Goal: Task Accomplishment & Management: Complete application form

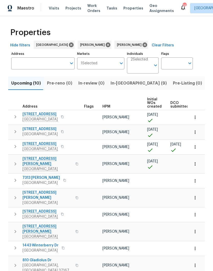
click at [195, 147] on icon "button" at bounding box center [195, 146] width 1 height 3
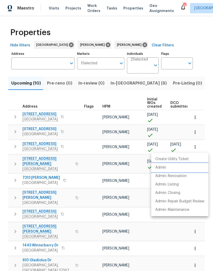
click at [165, 168] on p "Admin" at bounding box center [161, 167] width 11 height 5
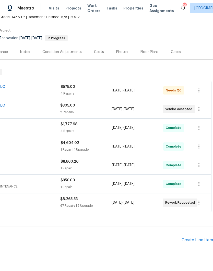
scroll to position [33, 76]
click at [194, 240] on div "Create Line Item" at bounding box center [197, 240] width 31 height 5
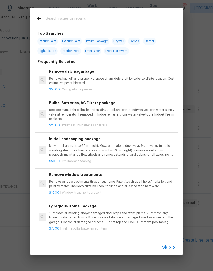
click at [83, 17] on input "text" at bounding box center [100, 19] width 108 height 8
type input "Elec"
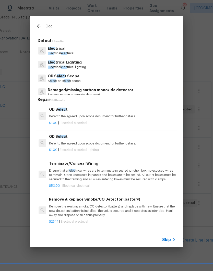
click at [60, 49] on p "Elec trical" at bounding box center [61, 48] width 27 height 5
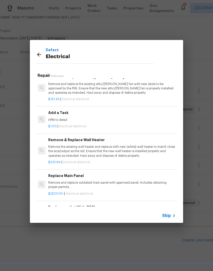
scroll to position [399, 1]
click at [68, 118] on p "HPM to detail" at bounding box center [111, 120] width 127 height 4
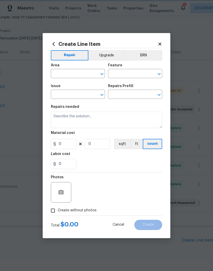
type input "Electrical"
type input "Add a Task $1.00"
type textarea "HPM to detail"
type input "1"
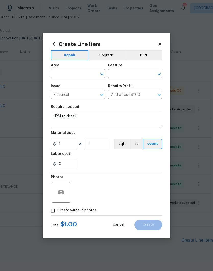
click at [83, 72] on input "text" at bounding box center [71, 74] width 40 height 8
click at [67, 87] on li "Kitchen" at bounding box center [78, 85] width 54 height 8
type input "Kitchen"
click at [124, 73] on input "text" at bounding box center [128, 74] width 40 height 8
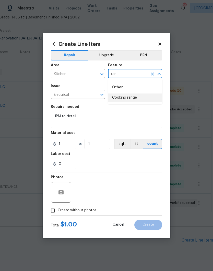
click at [131, 99] on li "Cooking range" at bounding box center [135, 97] width 54 height 8
type input "Cooking range"
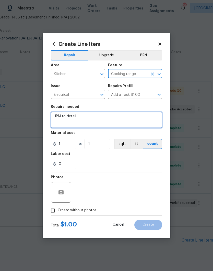
click at [87, 115] on textarea "HPM to detail" at bounding box center [107, 120] width 112 height 16
type textarea "H"
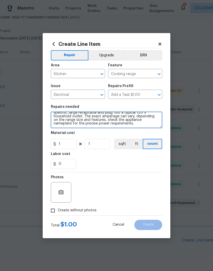
scroll to position [5, 0]
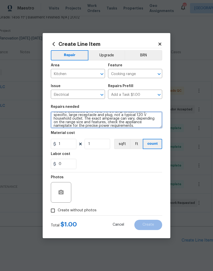
type textarea "Install a dedicated 240-volt, 40-50 amp circuit with a specific, large receptac…"
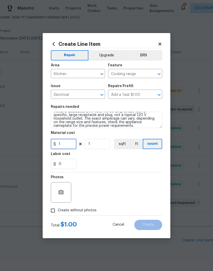
click at [68, 143] on input "1" at bounding box center [64, 144] width 26 height 10
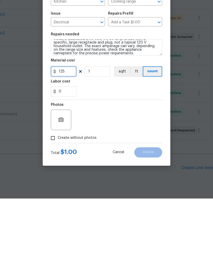
type input "125"
click at [64, 190] on icon "button" at bounding box center [61, 192] width 5 height 5
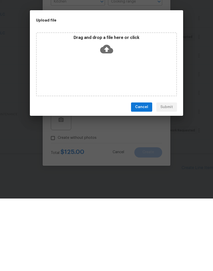
scroll to position [21, 0]
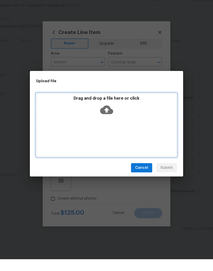
click at [119, 129] on div "Drag and drop a file here or click" at bounding box center [106, 137] width 141 height 64
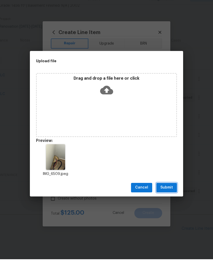
click at [171, 196] on span "Submit" at bounding box center [167, 199] width 13 height 6
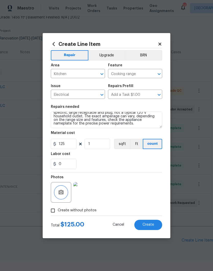
scroll to position [7, 0]
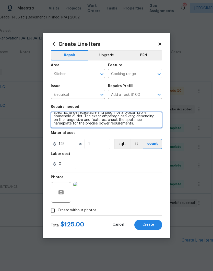
click at [121, 126] on textarea "Install a dedicated 240-volt, 40-50 amp circuit with a specific, large receptac…" at bounding box center [107, 120] width 112 height 16
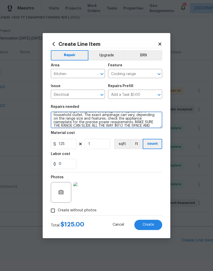
scroll to position [12, 0]
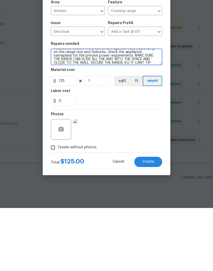
type textarea "Install a dedicated 240-volt, 40-50 amp circuit with a specific, large receptac…"
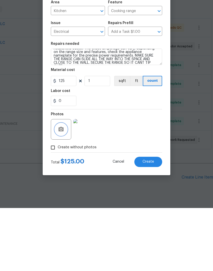
click at [65, 186] on button "button" at bounding box center [61, 192] width 12 height 12
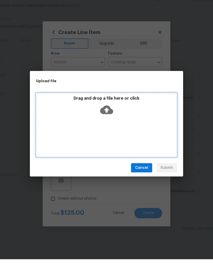
click at [129, 114] on div "Drag and drop a file here or click" at bounding box center [107, 118] width 140 height 22
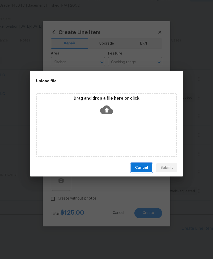
click at [146, 176] on span "Cancel" at bounding box center [141, 179] width 13 height 6
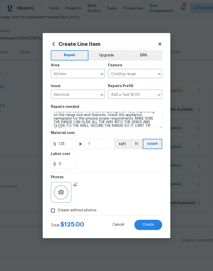
scroll to position [33, 76]
click at [66, 192] on button "button" at bounding box center [61, 192] width 12 height 12
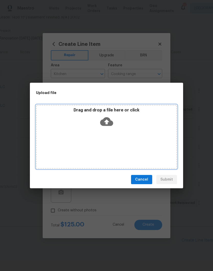
click at [137, 125] on div "Drag and drop a file here or click" at bounding box center [107, 118] width 140 height 22
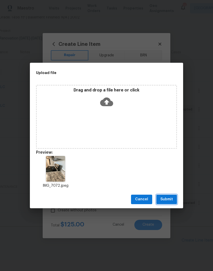
click at [171, 198] on span "Submit" at bounding box center [167, 199] width 13 height 6
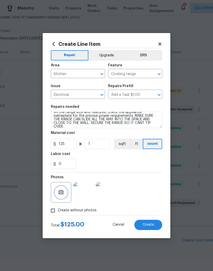
scroll to position [14, 0]
click at [151, 224] on span "Create" at bounding box center [149, 225] width 12 height 4
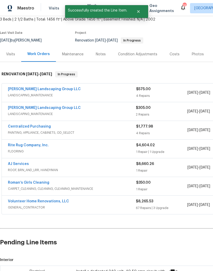
scroll to position [30, 0]
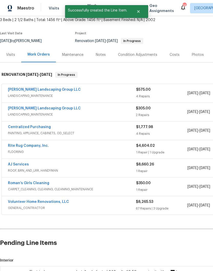
click at [13, 269] on input "checkbox" at bounding box center [15, 274] width 15 height 11
checkbox input "true"
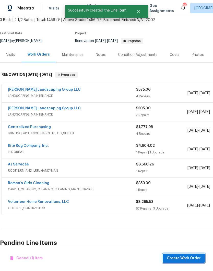
click at [184, 258] on span "Create Work Order" at bounding box center [184, 258] width 34 height 6
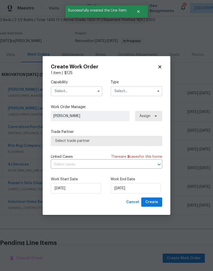
click at [93, 89] on input "text" at bounding box center [77, 91] width 52 height 10
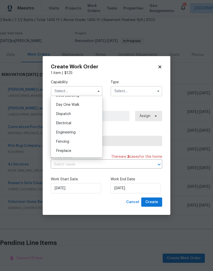
scroll to position [143, 0]
click at [71, 121] on span "Electrical" at bounding box center [63, 121] width 15 height 4
type input "Electrical"
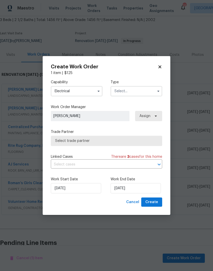
click at [138, 91] on input "text" at bounding box center [137, 91] width 52 height 10
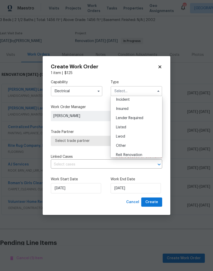
scroll to position [56, 0]
click at [132, 130] on span "Renovation" at bounding box center [125, 129] width 19 height 4
type input "Renovation"
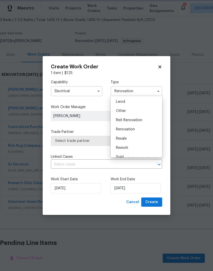
scroll to position [0, 0]
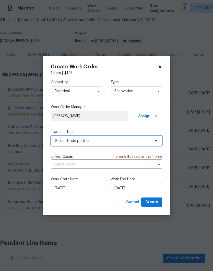
click at [155, 142] on icon at bounding box center [156, 141] width 4 height 4
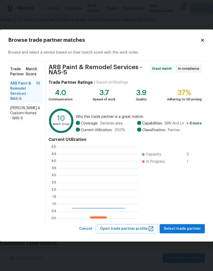
scroll to position [72, 79]
click at [204, 40] on icon at bounding box center [202, 40] width 3 height 3
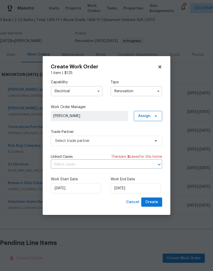
click at [99, 91] on icon "button" at bounding box center [99, 91] width 2 height 1
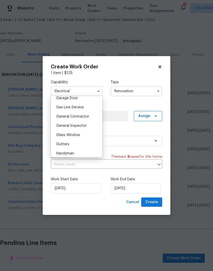
scroll to position [231, 0]
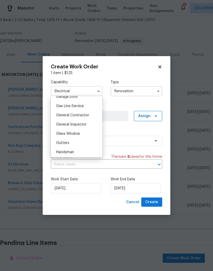
click at [85, 115] on span "General Contractor" at bounding box center [72, 115] width 33 height 4
type input "General Contractor"
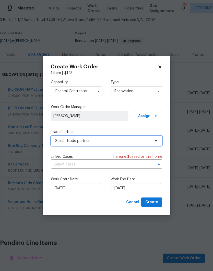
click at [152, 140] on span "Select trade partner" at bounding box center [107, 141] width 112 height 10
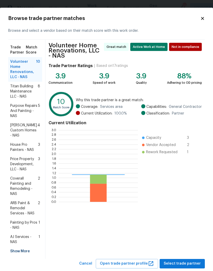
scroll to position [72, 79]
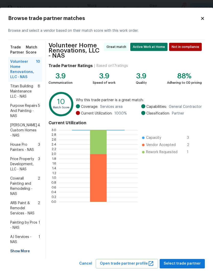
click at [25, 234] on span "AJ Services - NAS" at bounding box center [24, 239] width 28 height 10
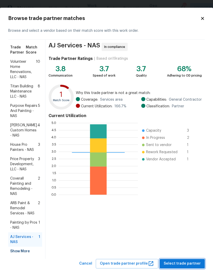
click at [187, 260] on span "Select trade partner" at bounding box center [182, 263] width 37 height 6
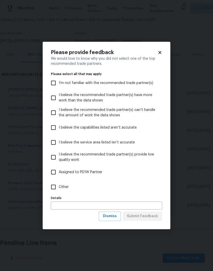
click at [53, 188] on input "Other" at bounding box center [53, 186] width 11 height 11
checkbox input "true"
click at [147, 217] on span "Submit Feedback" at bounding box center [142, 216] width 31 height 6
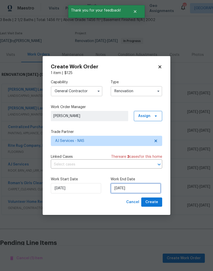
click at [141, 187] on input "[DATE]" at bounding box center [136, 188] width 50 height 10
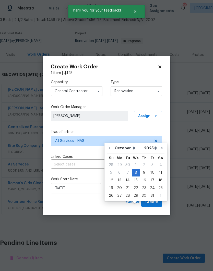
scroll to position [21, 0]
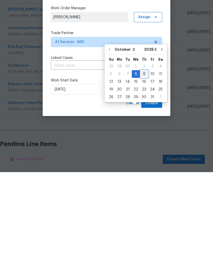
click at [144, 169] on div "9" at bounding box center [144, 172] width 8 height 7
type input "[DATE]"
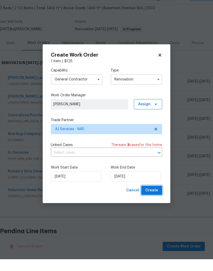
click at [157, 199] on span "Create" at bounding box center [152, 202] width 13 height 6
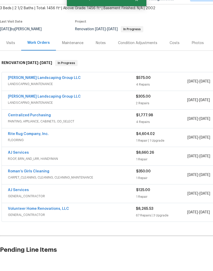
scroll to position [21, 0]
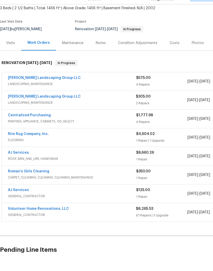
click at [24, 200] on link "AJ Services" at bounding box center [18, 202] width 21 height 4
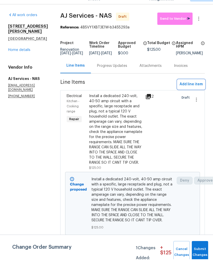
click at [193, 93] on span "Add line item" at bounding box center [191, 96] width 23 height 6
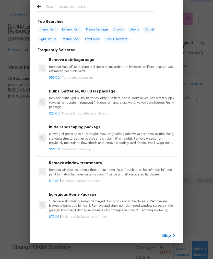
click at [93, 15] on input "text" at bounding box center [100, 19] width 108 height 8
type input "Elec"
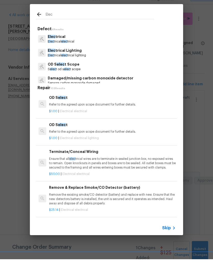
click at [65, 51] on p "Elec trical elec trical" at bounding box center [61, 53] width 27 height 4
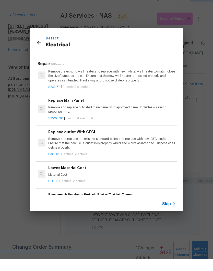
scroll to position [463, 1]
click at [116, 148] on p "Remove and replace the existing standard oultet and replace with new GFCI outle…" at bounding box center [111, 154] width 127 height 13
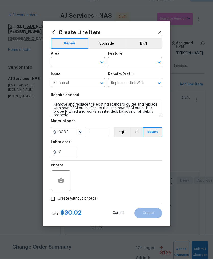
click at [90, 70] on input "text" at bounding box center [71, 74] width 40 height 8
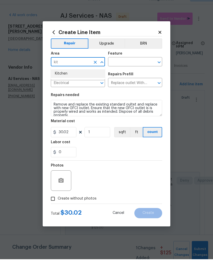
click at [70, 81] on li "Kitchen" at bounding box center [78, 85] width 54 height 8
type input "Kitchen"
click at [133, 70] on input "text" at bounding box center [128, 74] width 40 height 8
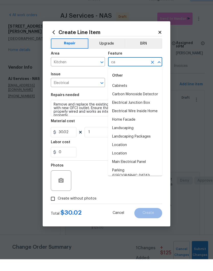
type input "c"
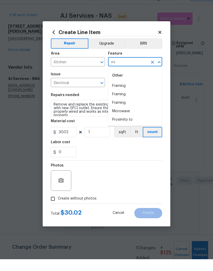
click at [127, 119] on li "Microwave" at bounding box center [135, 123] width 54 height 8
type input "Microwave"
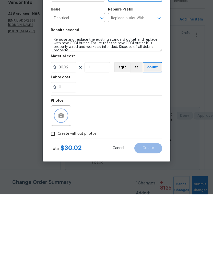
click at [64, 190] on icon "button" at bounding box center [61, 192] width 5 height 5
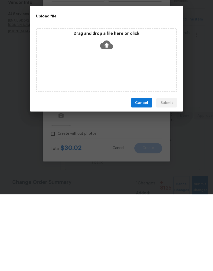
scroll to position [4, 0]
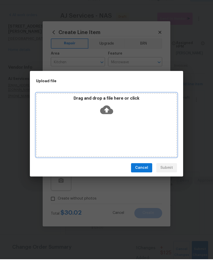
click at [116, 124] on div "Drag and drop a file here or click" at bounding box center [106, 137] width 141 height 64
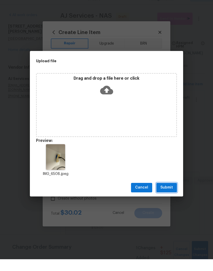
click at [169, 196] on span "Submit" at bounding box center [167, 199] width 13 height 6
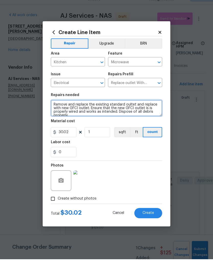
click at [55, 112] on textarea "Remove and replace the existing standard oultet and replace with new GFCI outle…" at bounding box center [107, 120] width 112 height 16
type textarea "MAKE FLUSH WITH THE WALL - Remove and replace the existing standard oultet and …"
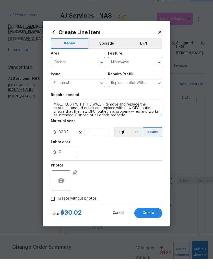
click at [161, 42] on icon at bounding box center [160, 43] width 3 height 3
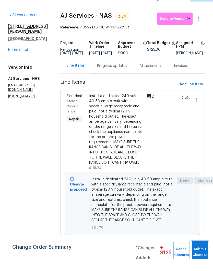
click at [201, 258] on span "Submit Changes" at bounding box center [200, 264] width 11 height 12
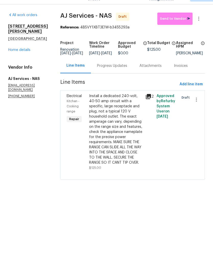
scroll to position [0, 0]
click at [176, 28] on span "Send to Vendor" at bounding box center [175, 31] width 30 height 6
click at [118, 75] on div "Progress Updates" at bounding box center [112, 77] width 30 height 5
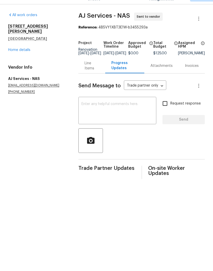
click at [111, 114] on textarea at bounding box center [118, 123] width 72 height 18
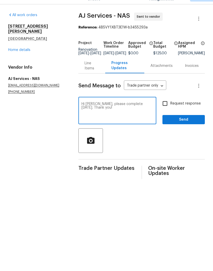
type textarea "Hi [PERSON_NAME], please complete [DATE]. Thank you!"
click at [183, 128] on span "Send" at bounding box center [184, 131] width 34 height 6
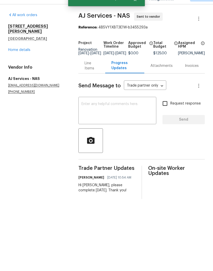
click at [23, 60] on link "Home details" at bounding box center [19, 62] width 22 height 4
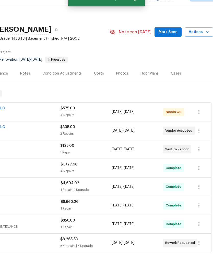
scroll to position [0, 76]
click at [171, 41] on span "Mark Seen" at bounding box center [168, 44] width 19 height 6
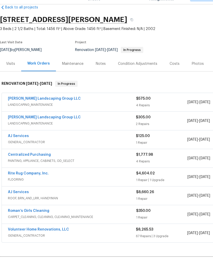
scroll to position [10, 0]
click at [51, 108] on link "[PERSON_NAME] Landscaping Group LLC" at bounding box center [44, 110] width 73 height 4
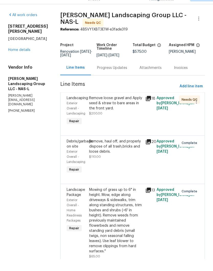
scroll to position [4, 0]
click at [131, 107] on div "Remove loose gravel and Apply seed & straw to bare areas in the front yard." at bounding box center [115, 114] width 53 height 15
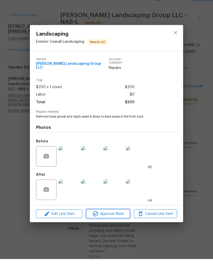
click at [120, 222] on span "Approve Work" at bounding box center [108, 225] width 40 height 6
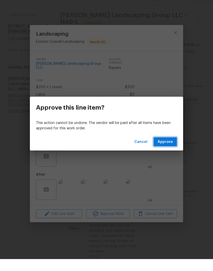
click at [169, 150] on span "Approve" at bounding box center [165, 153] width 15 height 6
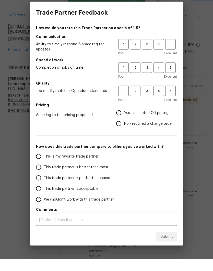
scroll to position [0, 0]
click at [171, 51] on button "5" at bounding box center [171, 56] width 10 height 10
click at [172, 76] on span "5" at bounding box center [170, 79] width 9 height 6
click at [158, 100] on span "4" at bounding box center [158, 103] width 9 height 6
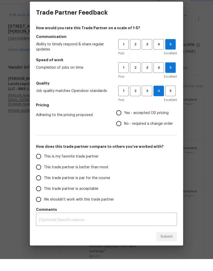
click at [121, 119] on input "Yes - accepted OD pricing" at bounding box center [119, 124] width 11 height 11
radio input "true"
click at [40, 163] on input "This is my favorite trade partner" at bounding box center [38, 168] width 11 height 11
click at [170, 245] on span "Submit" at bounding box center [167, 248] width 13 height 6
radio input "true"
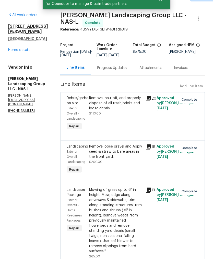
click at [24, 60] on link "Home details" at bounding box center [19, 62] width 22 height 4
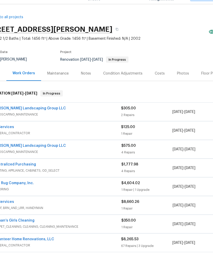
scroll to position [-1, 14]
